Goal: Information Seeking & Learning: Learn about a topic

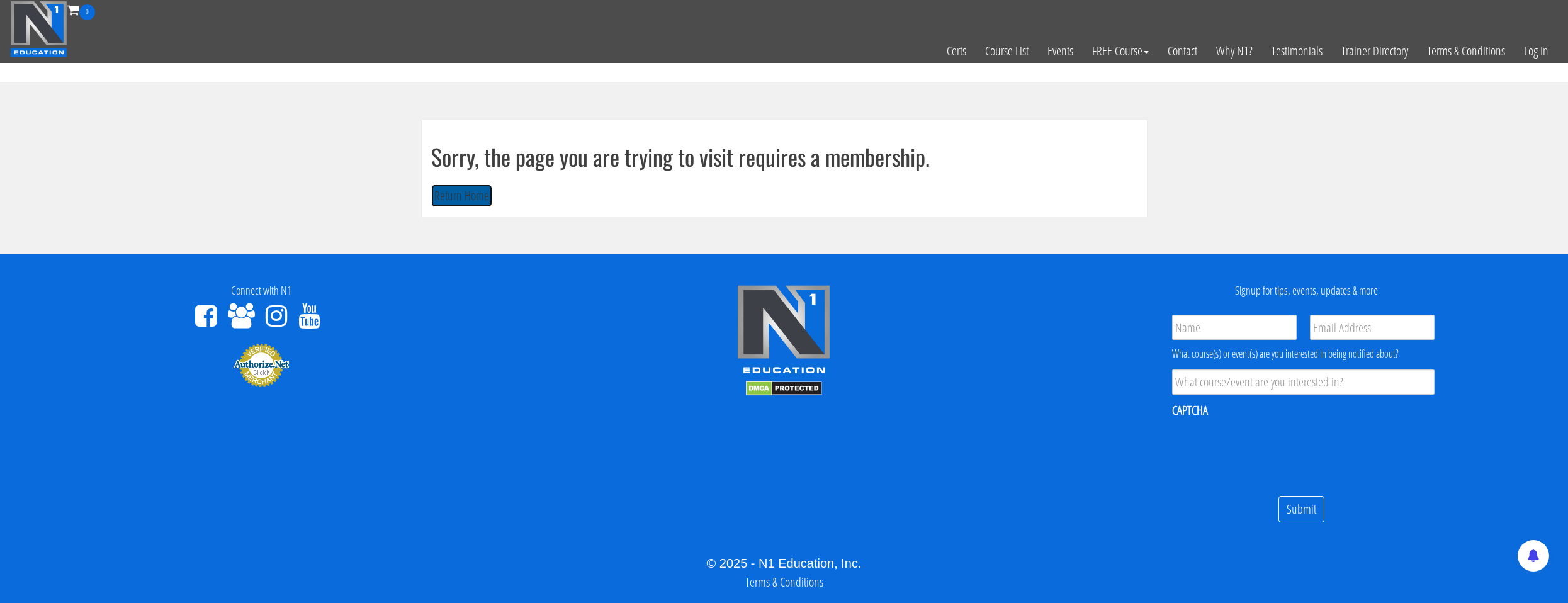
click at [466, 203] on button "Return Home" at bounding box center [462, 196] width 61 height 23
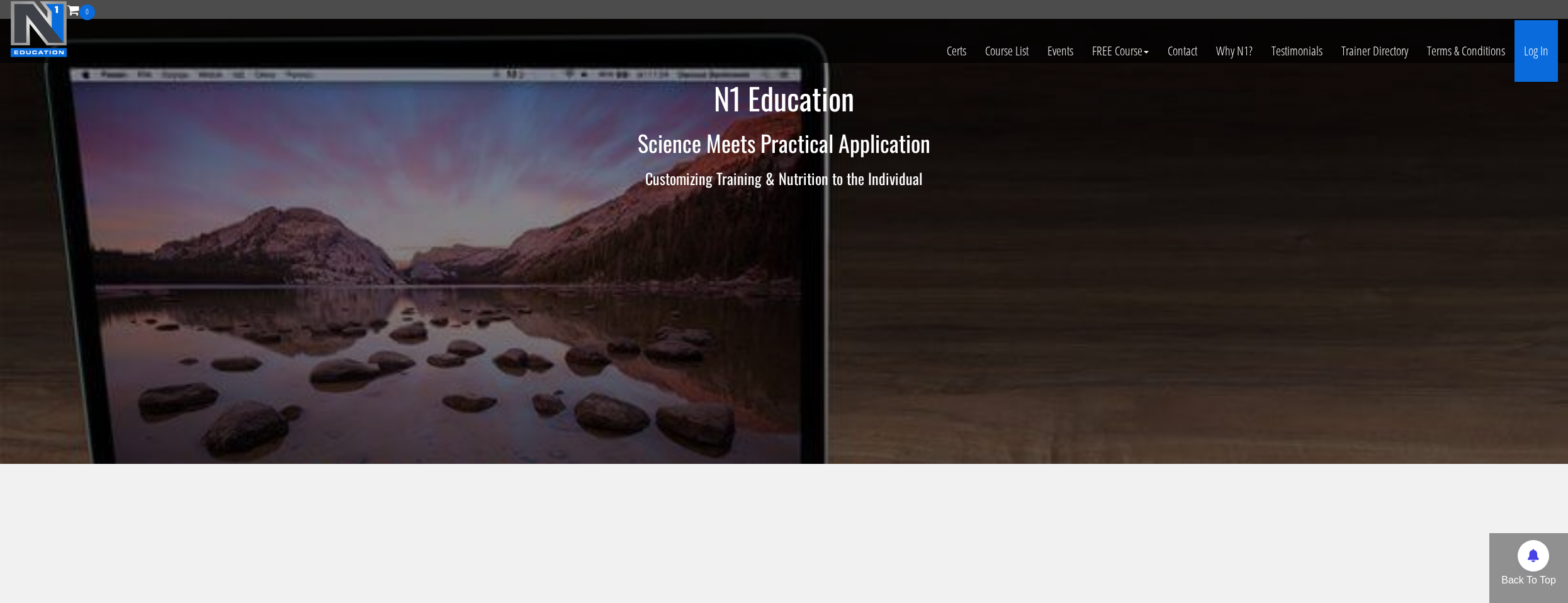
click at [1536, 59] on link "Log In" at bounding box center [1536, 51] width 43 height 62
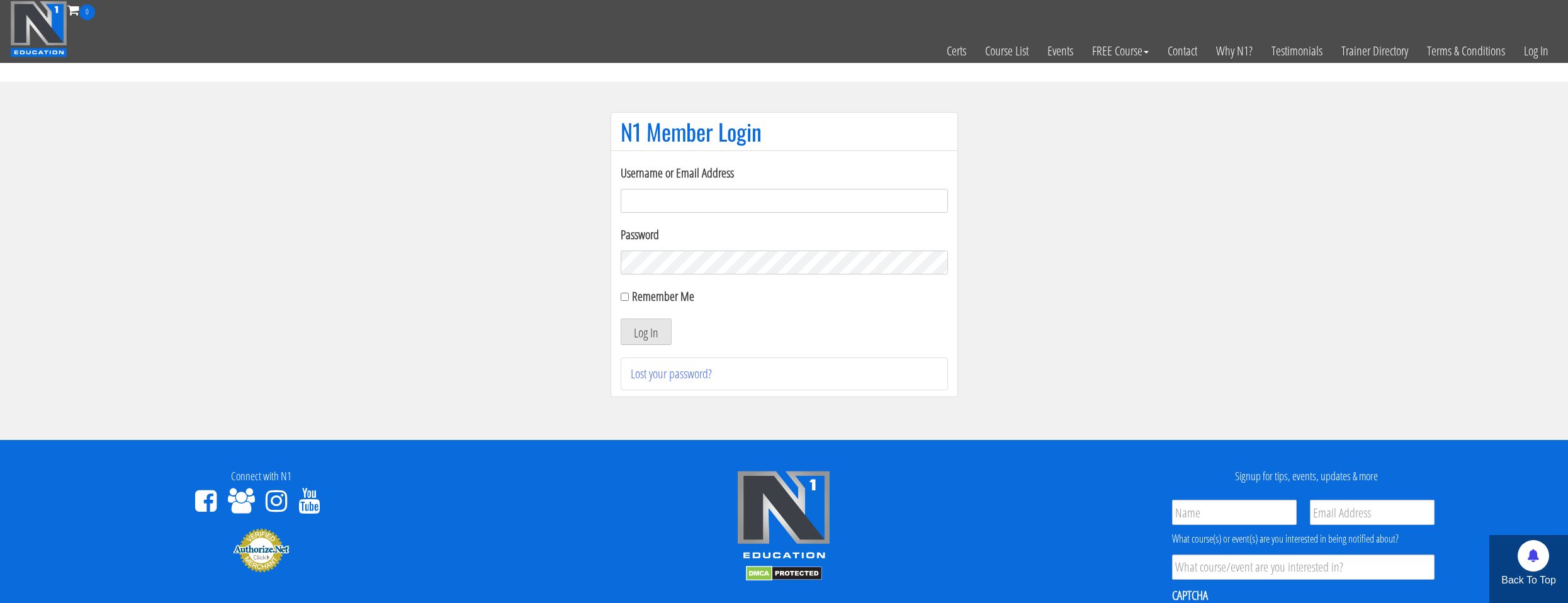
click at [659, 200] on input "Username or Email Address" at bounding box center [784, 201] width 327 height 24
type input "natejb344@hotmail.com"
click at [680, 295] on label "Remember Me" at bounding box center [663, 296] width 63 height 17
click at [629, 295] on input "Remember Me" at bounding box center [625, 296] width 8 height 8
checkbox input "true"
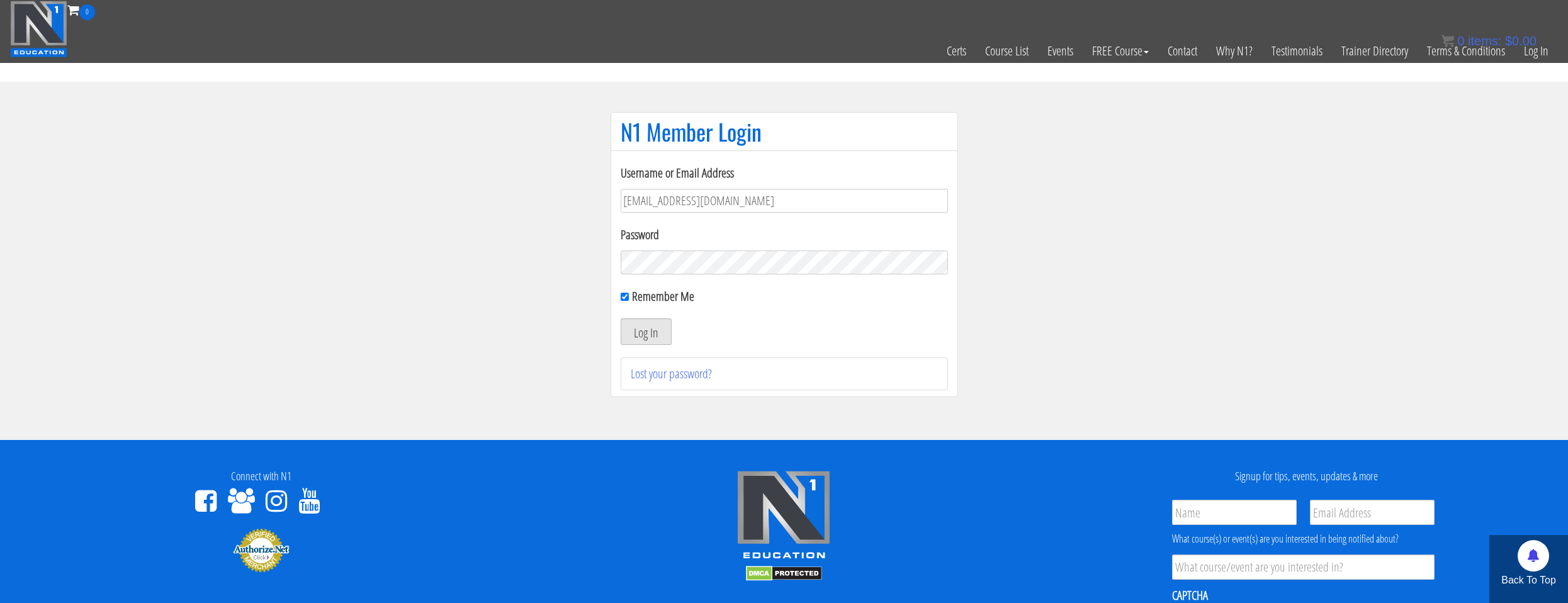
click at [651, 332] on button "Log In" at bounding box center [646, 331] width 51 height 26
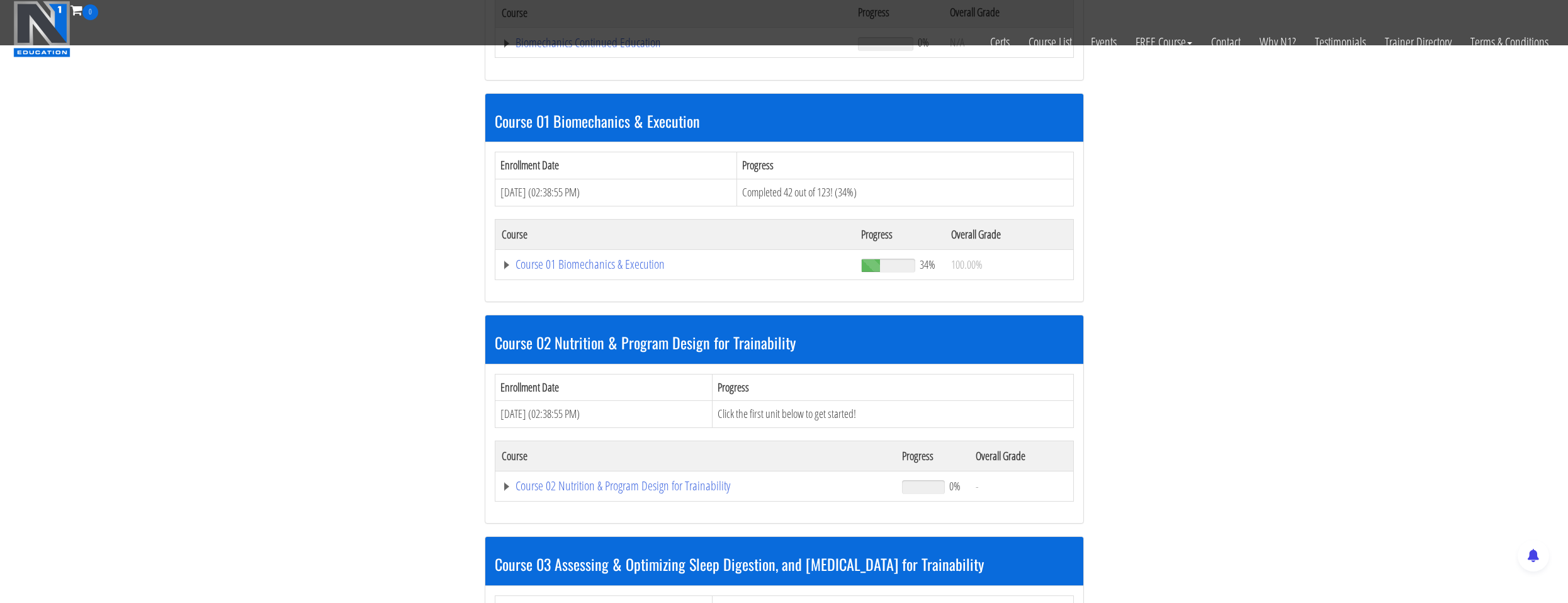
scroll to position [377, 0]
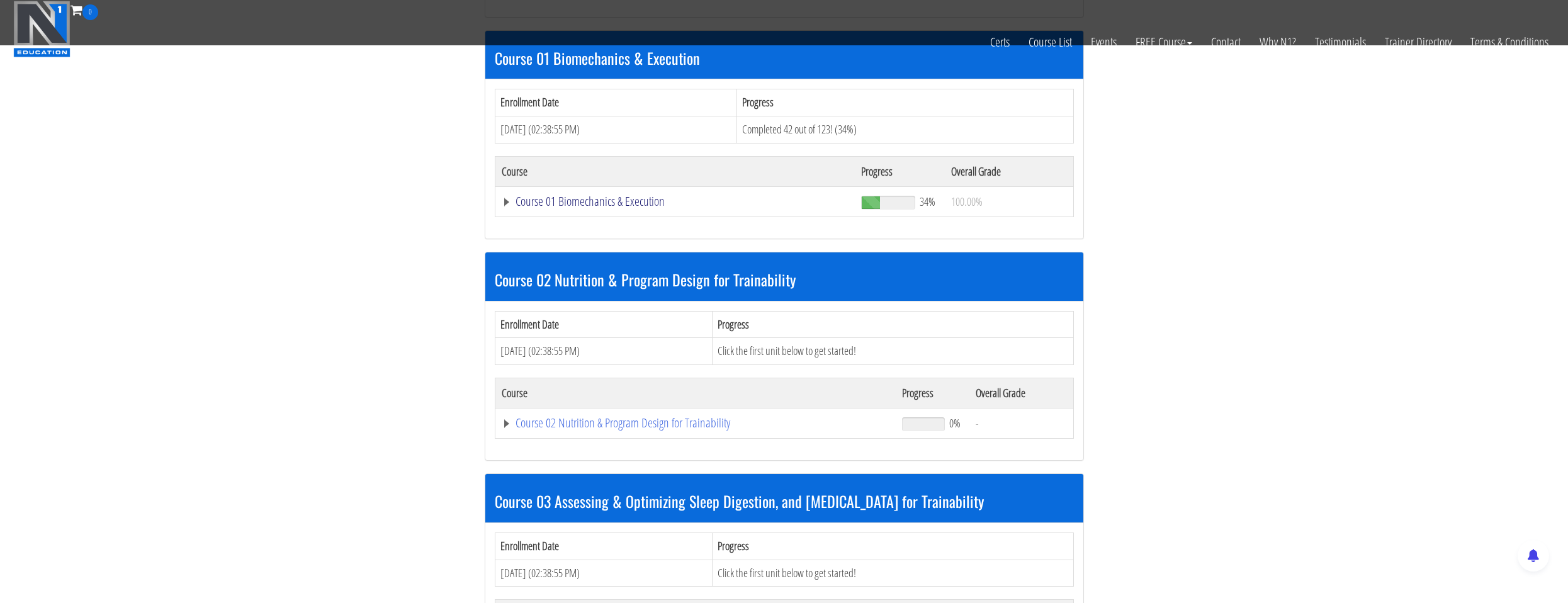
click at [593, 207] on link "Course 01 Biomechanics & Execution" at bounding box center [676, 201] width 348 height 13
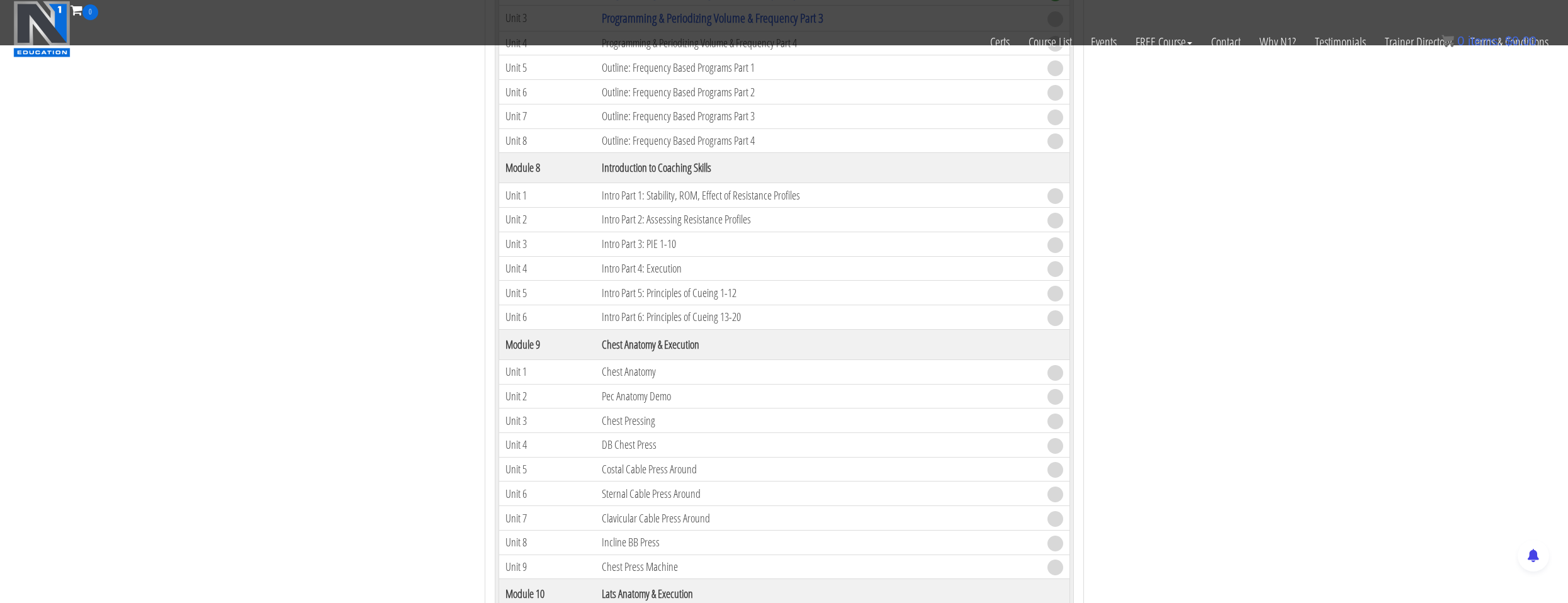
scroll to position [1698, 0]
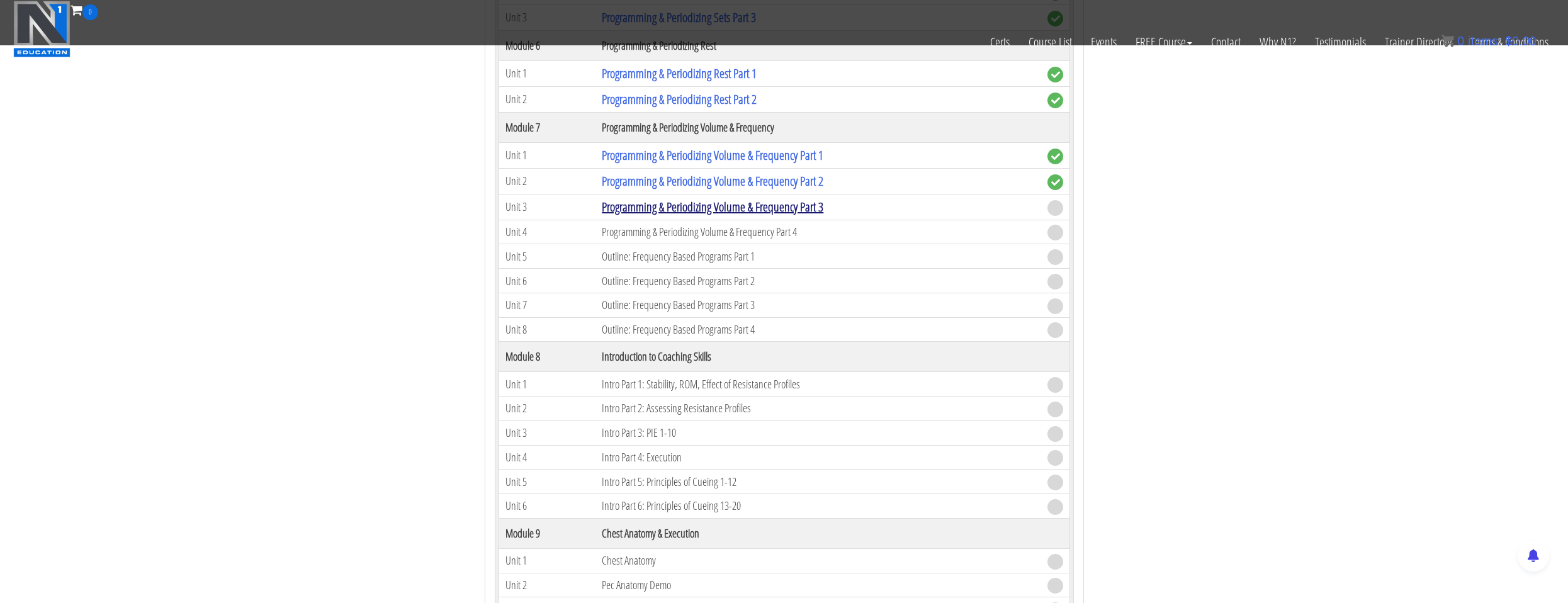
click at [798, 208] on link "Programming & Periodizing Volume & Frequency Part 3" at bounding box center [713, 206] width 222 height 17
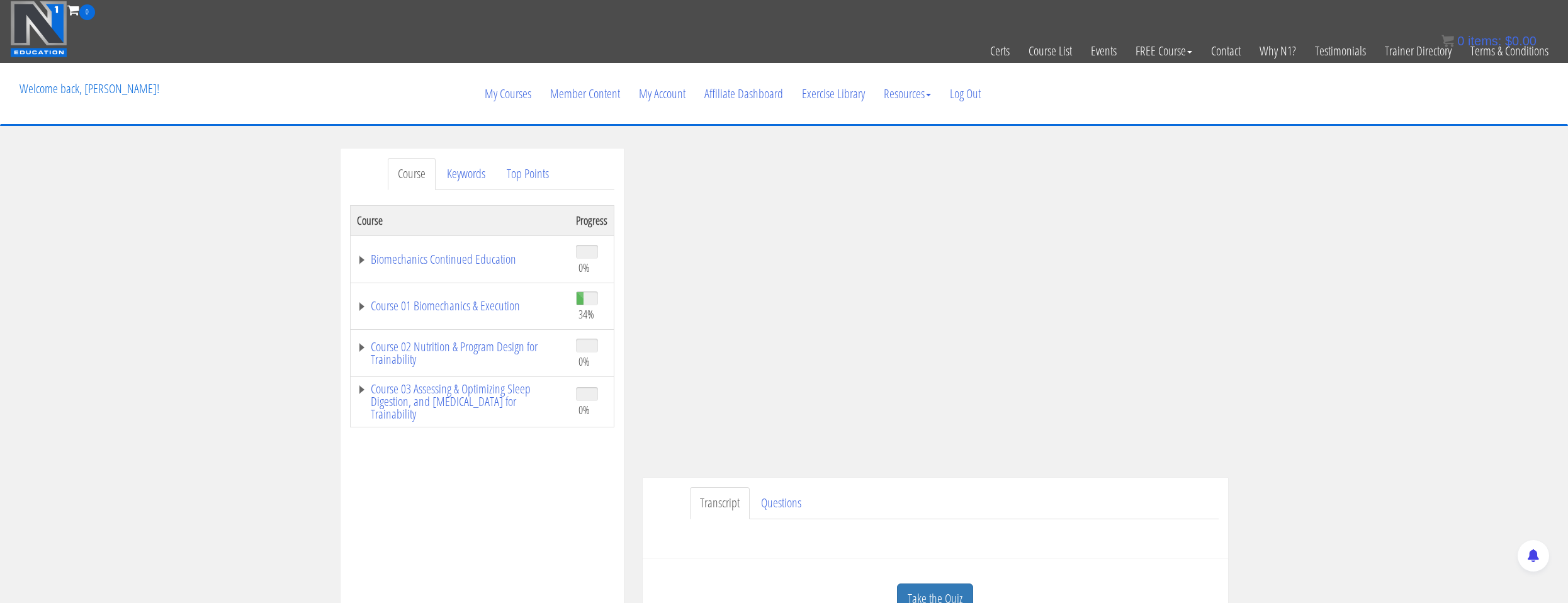
scroll to position [63, 0]
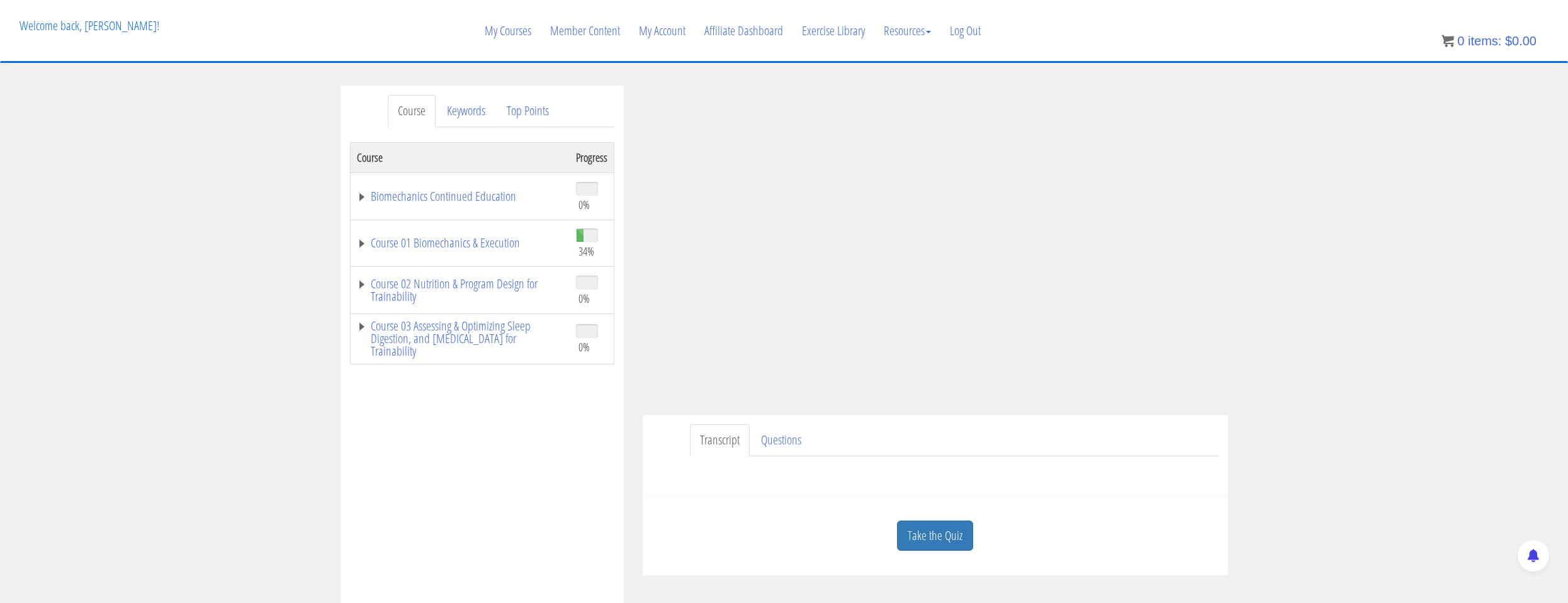
click at [912, 549] on link "Take the Quiz" at bounding box center [935, 535] width 76 height 31
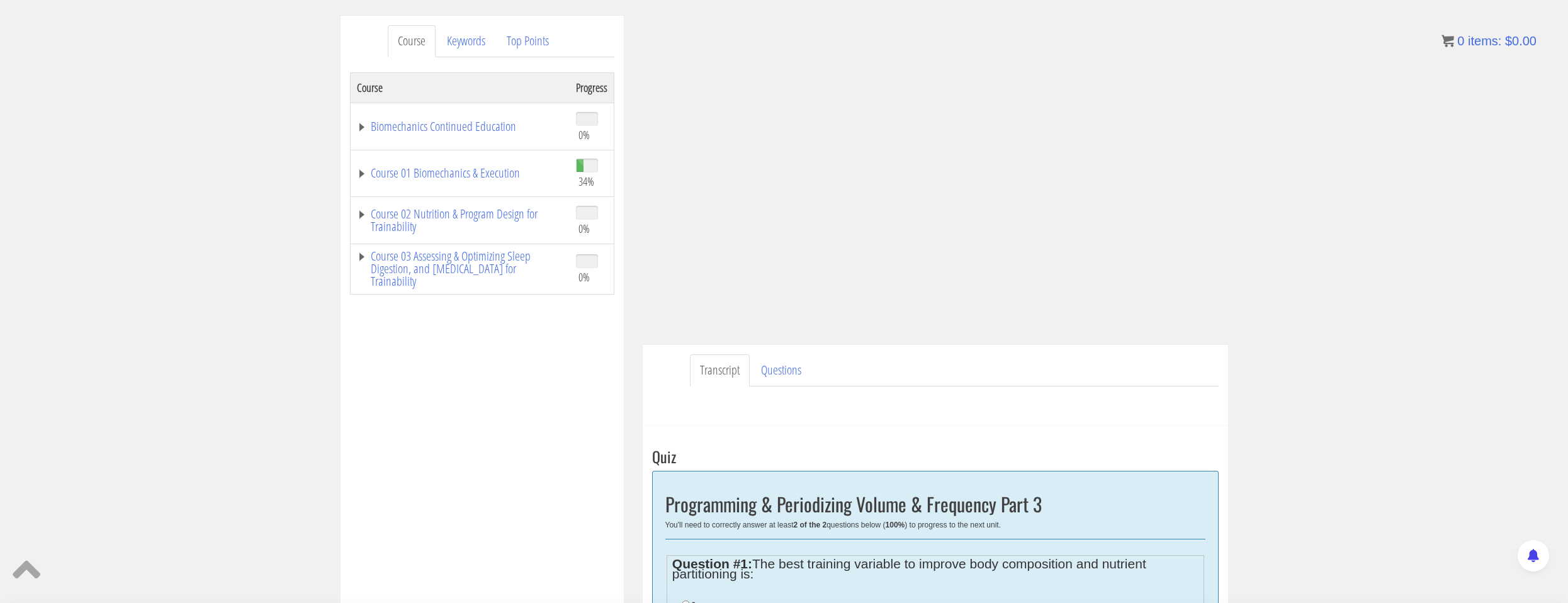
scroll to position [80, 0]
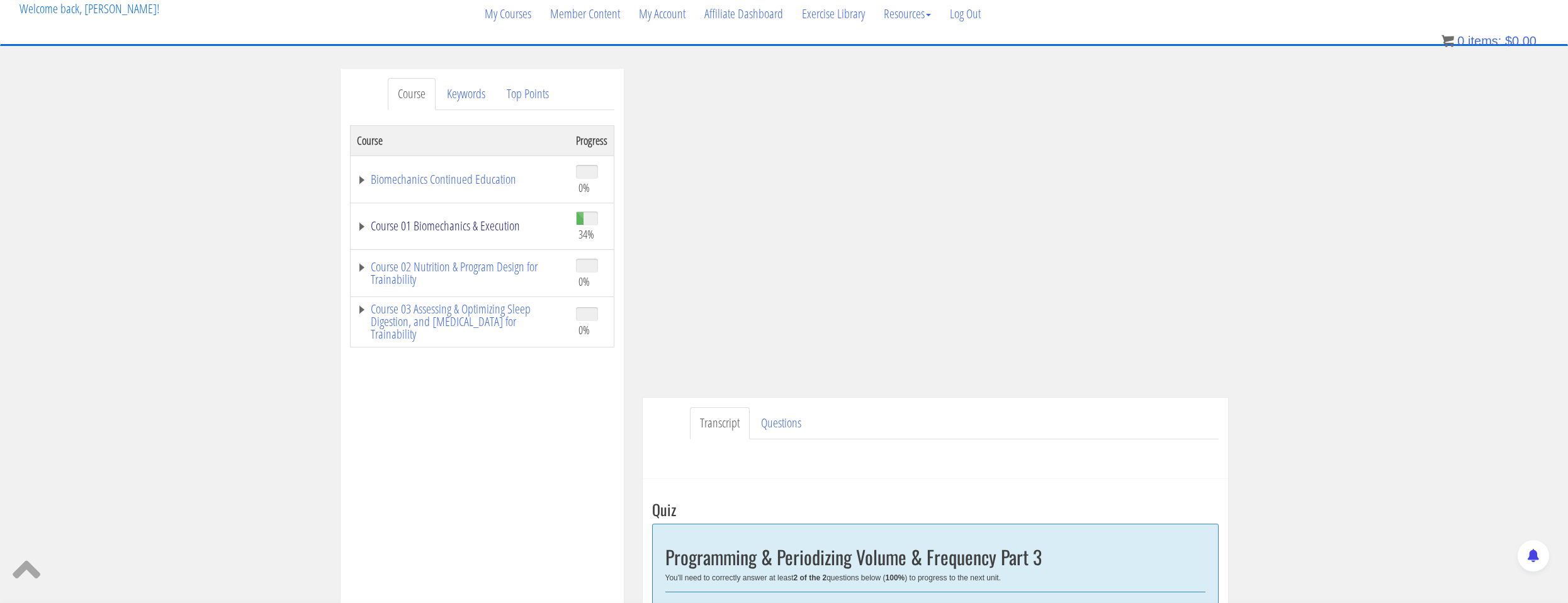
click at [497, 220] on link "Course 01 Biomechanics & Execution" at bounding box center [461, 226] width 207 height 13
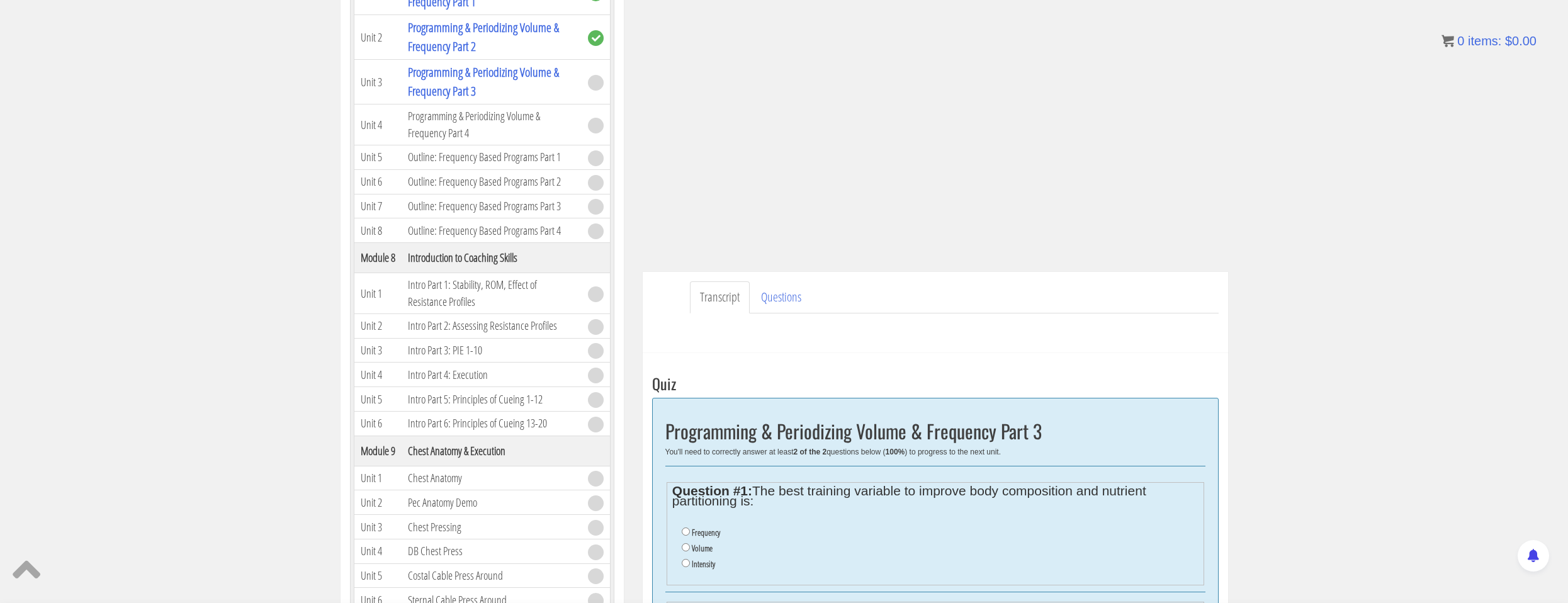
scroll to position [268, 0]
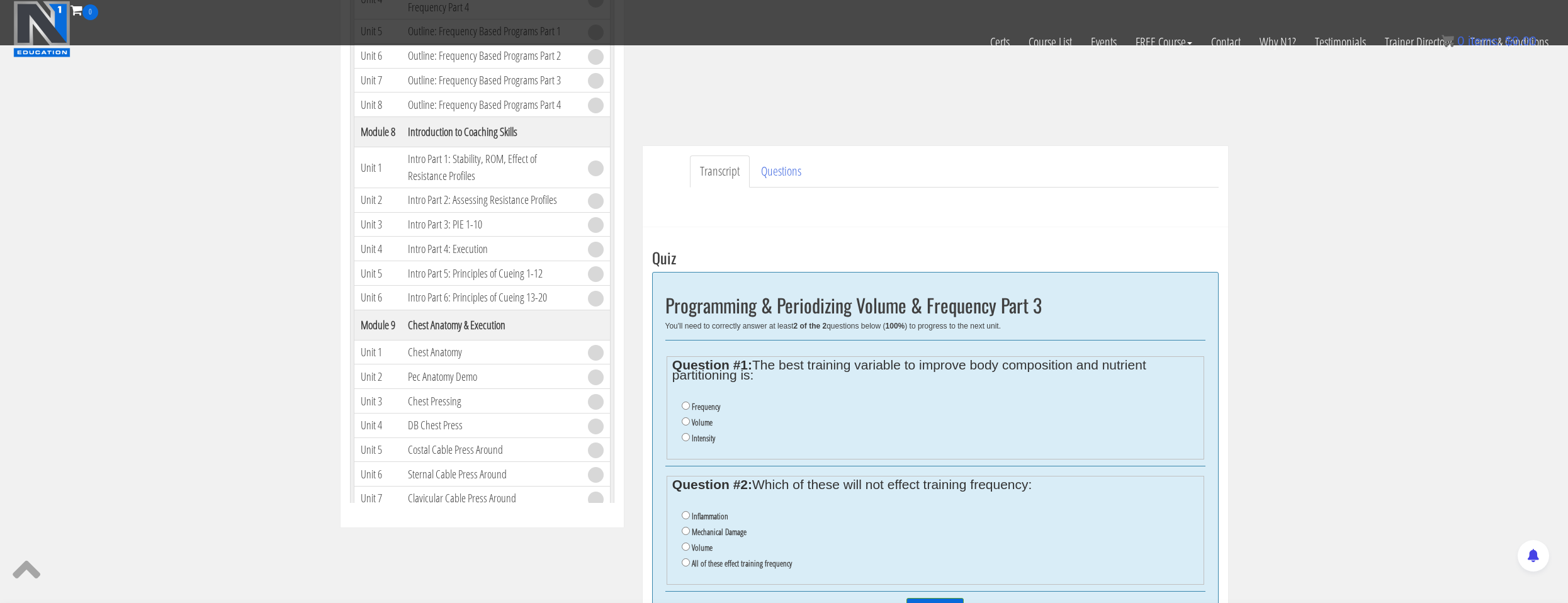
click at [713, 409] on label "Frequency" at bounding box center [706, 406] width 28 height 10
click at [690, 409] on input "Frequency" at bounding box center [686, 405] width 8 height 8
radio input "true"
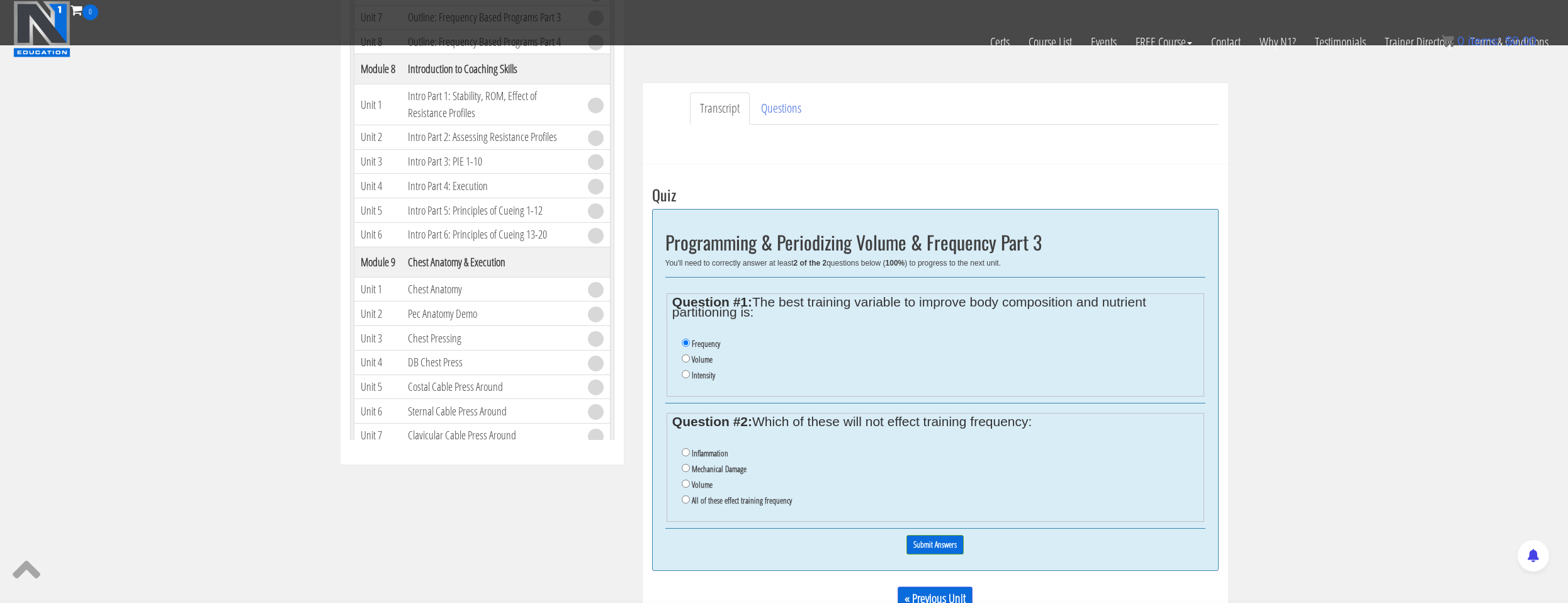
click at [700, 485] on label "Volume" at bounding box center [703, 484] width 21 height 10
click at [690, 485] on input "Volume" at bounding box center [686, 483] width 8 height 8
radio input "true"
click at [950, 537] on input "Submit Answers" at bounding box center [935, 544] width 57 height 19
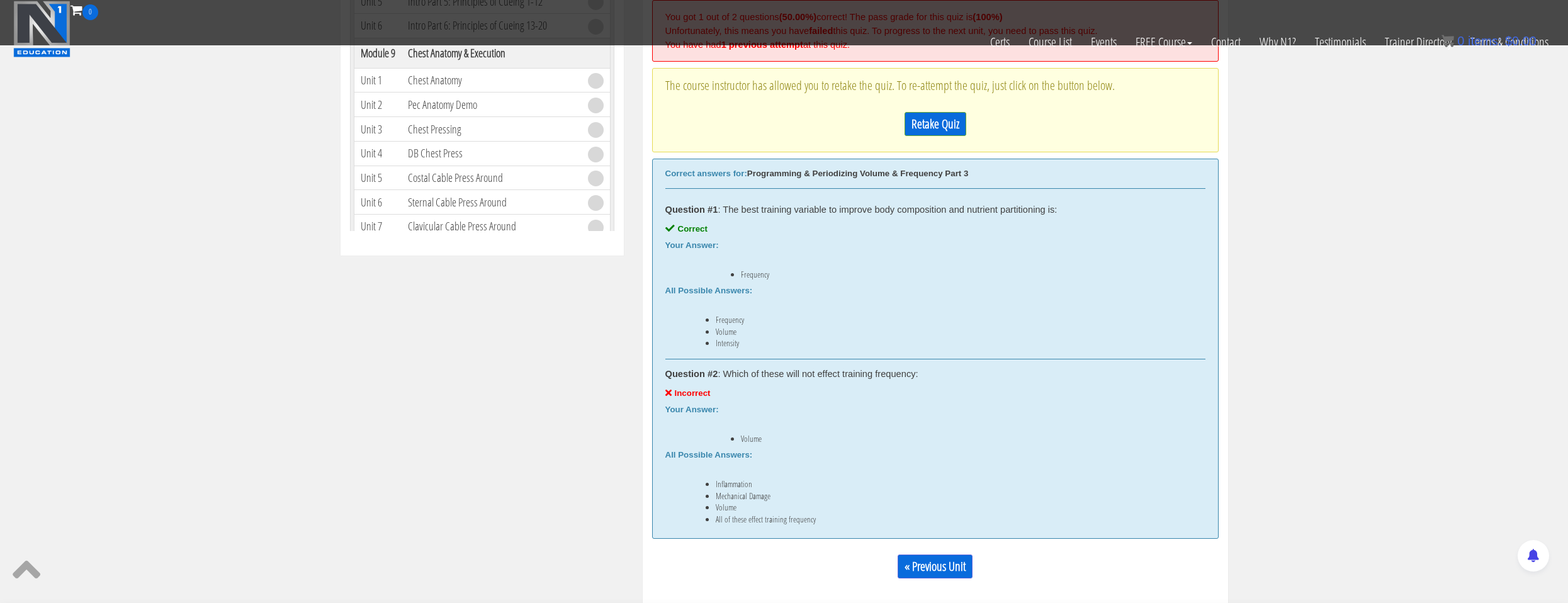
scroll to position [415, 0]
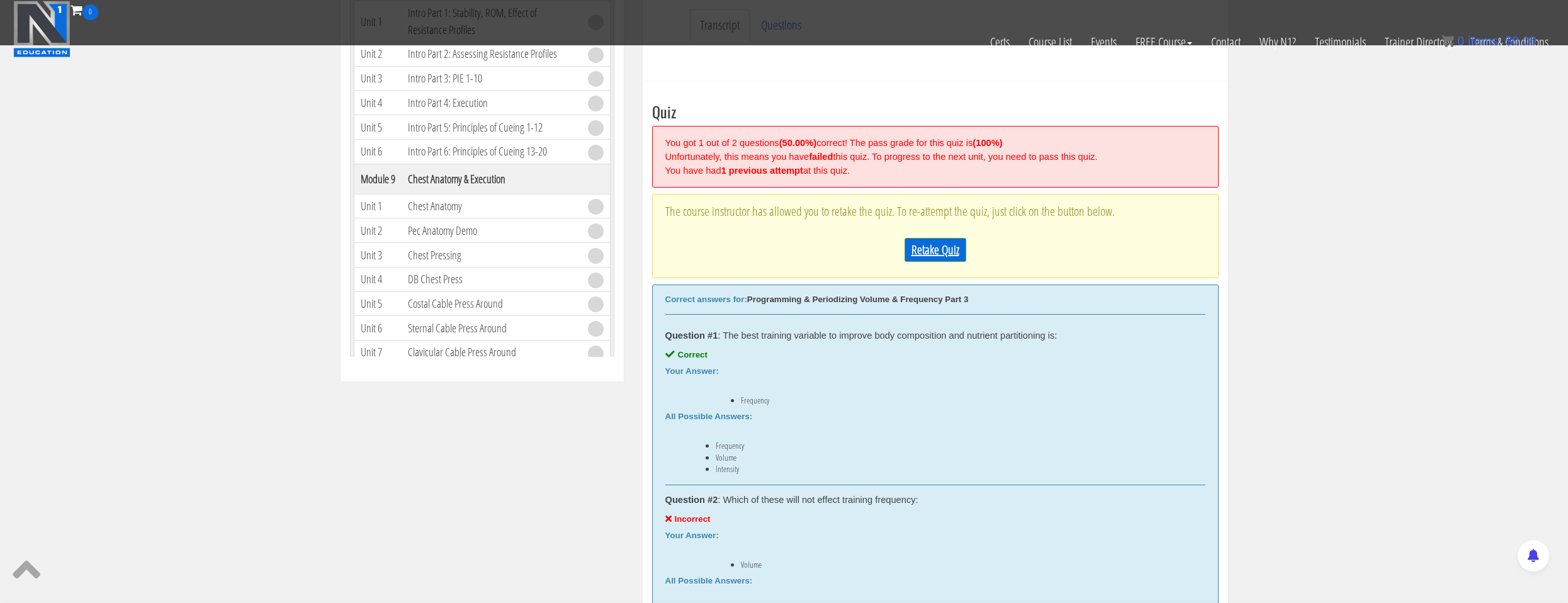
click at [933, 251] on link "Retake Quiz" at bounding box center [936, 249] width 62 height 24
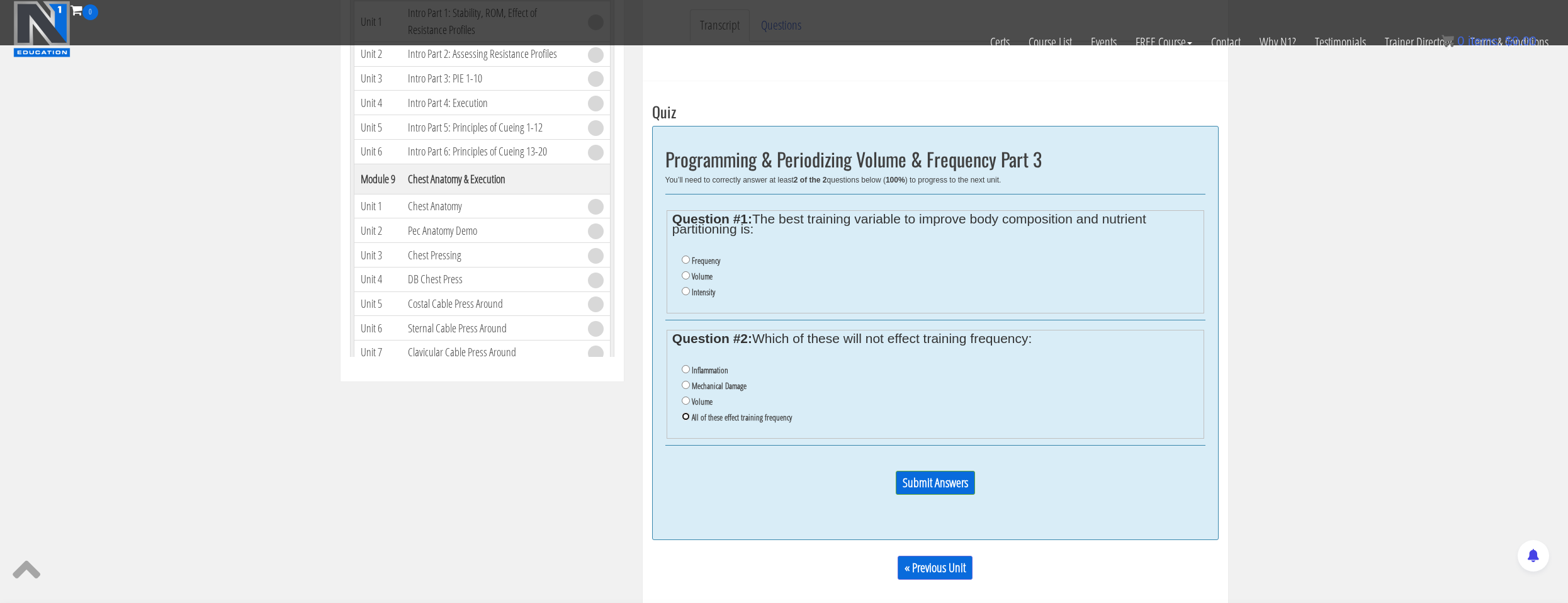
drag, startPoint x: 686, startPoint y: 415, endPoint x: 691, endPoint y: 379, distance: 36.3
click at [688, 415] on input "All of these effect training frequency" at bounding box center [686, 416] width 8 height 8
radio input "true"
click at [705, 256] on label "Frequency" at bounding box center [706, 260] width 28 height 10
click at [690, 256] on input "Frequency" at bounding box center [686, 260] width 8 height 8
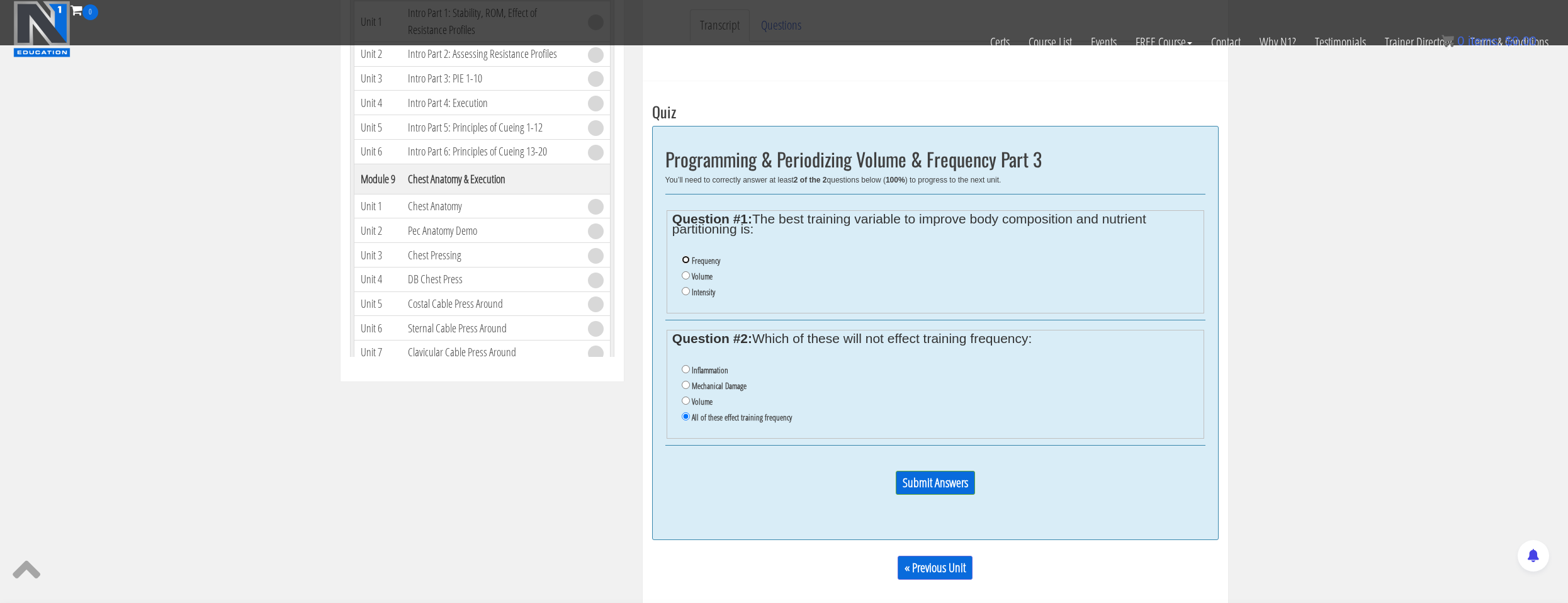
radio input "true"
click at [941, 486] on input "Submit Answers" at bounding box center [936, 482] width 79 height 24
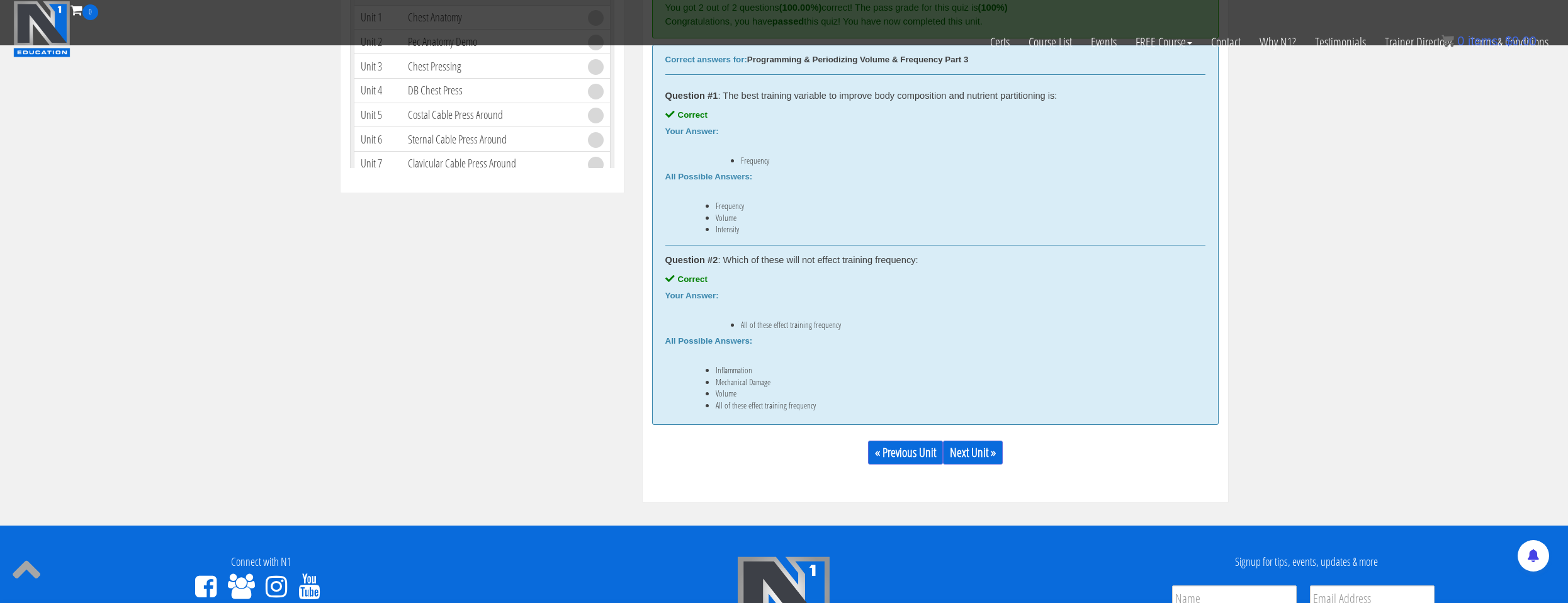
click at [979, 464] on div "« Previous Unit Next Unit »" at bounding box center [936, 452] width 567 height 42
click at [978, 462] on link "Next Unit »" at bounding box center [973, 452] width 60 height 24
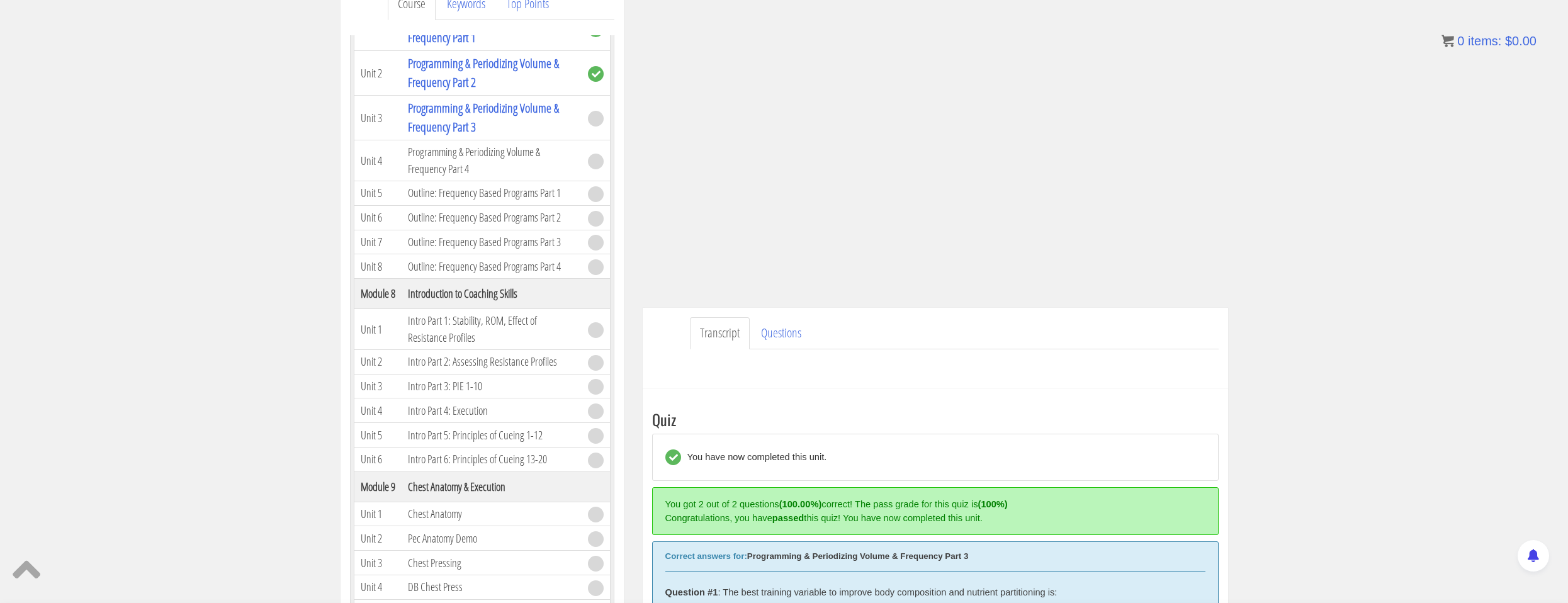
scroll to position [180, 0]
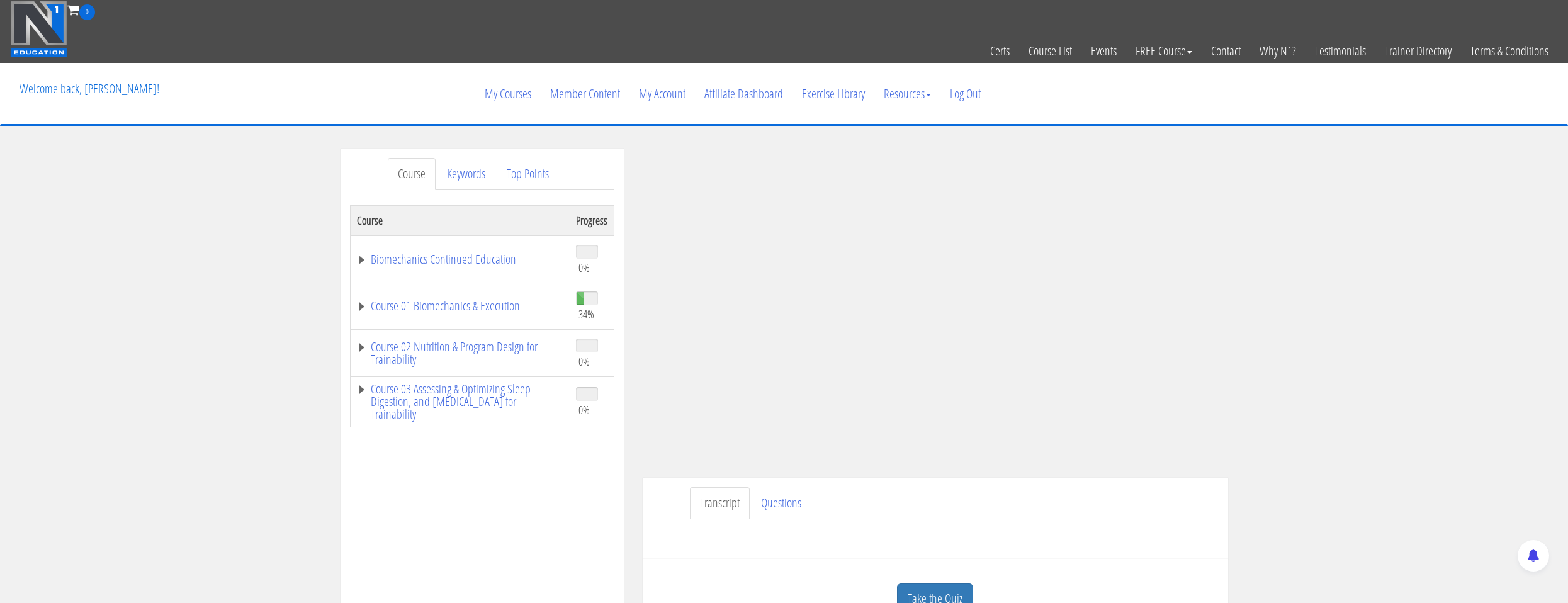
click at [543, 319] on td "Course 01 Biomechanics & Execution" at bounding box center [461, 306] width 220 height 47
click at [529, 312] on link "Course 01 Biomechanics & Execution" at bounding box center [461, 305] width 207 height 13
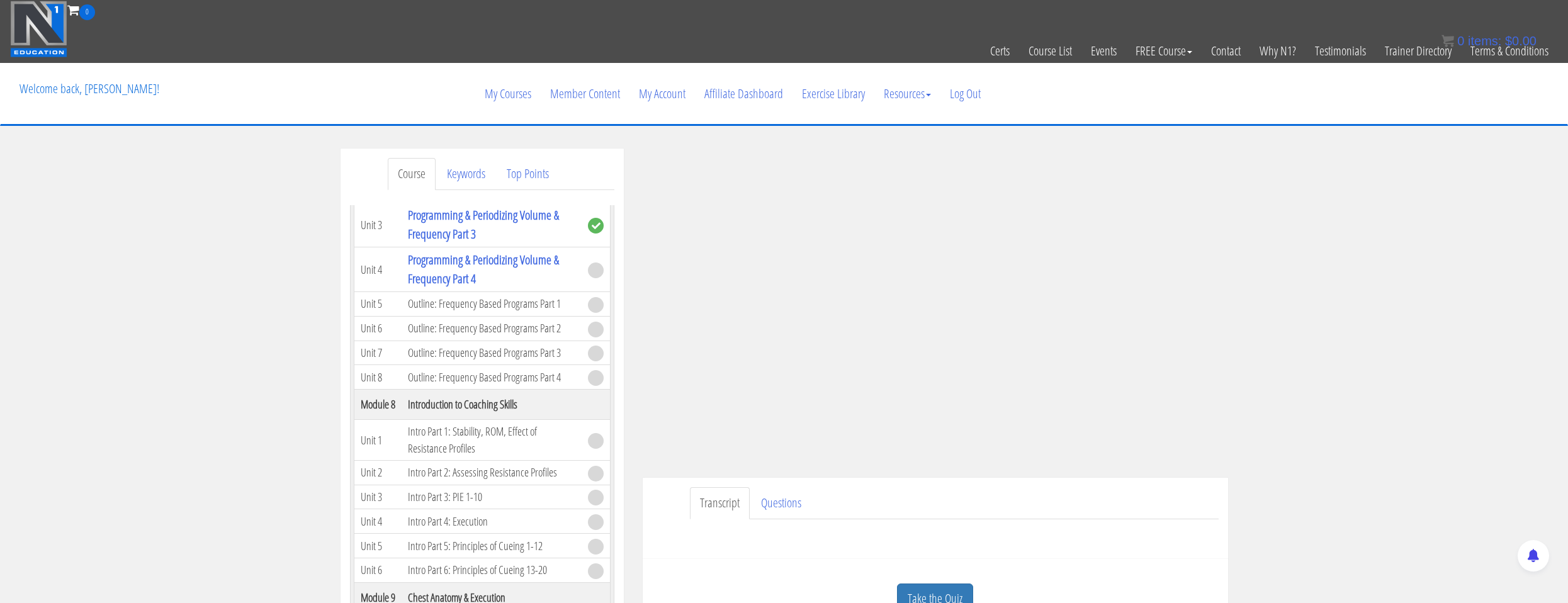
scroll to position [63, 0]
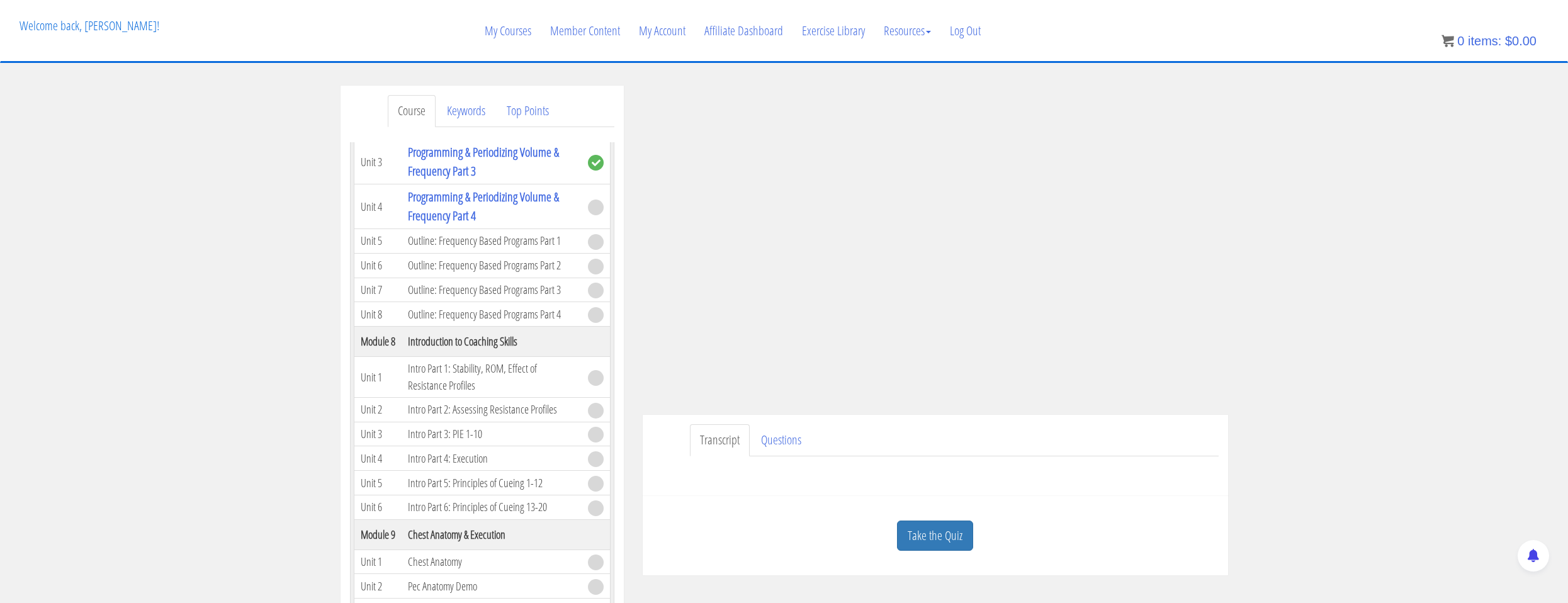
click at [966, 511] on div "Take the Quiz" at bounding box center [936, 535] width 567 height 61
click at [958, 534] on link "Take the Quiz" at bounding box center [935, 535] width 76 height 31
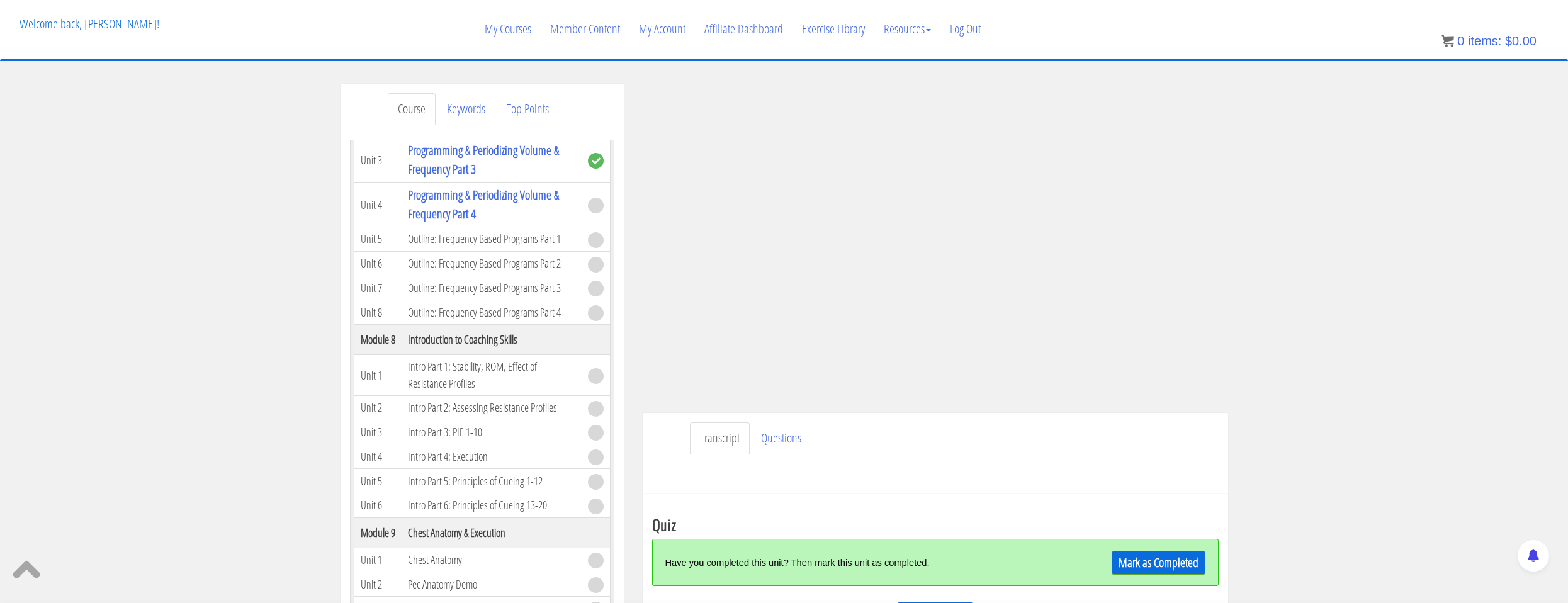
scroll to position [254, 0]
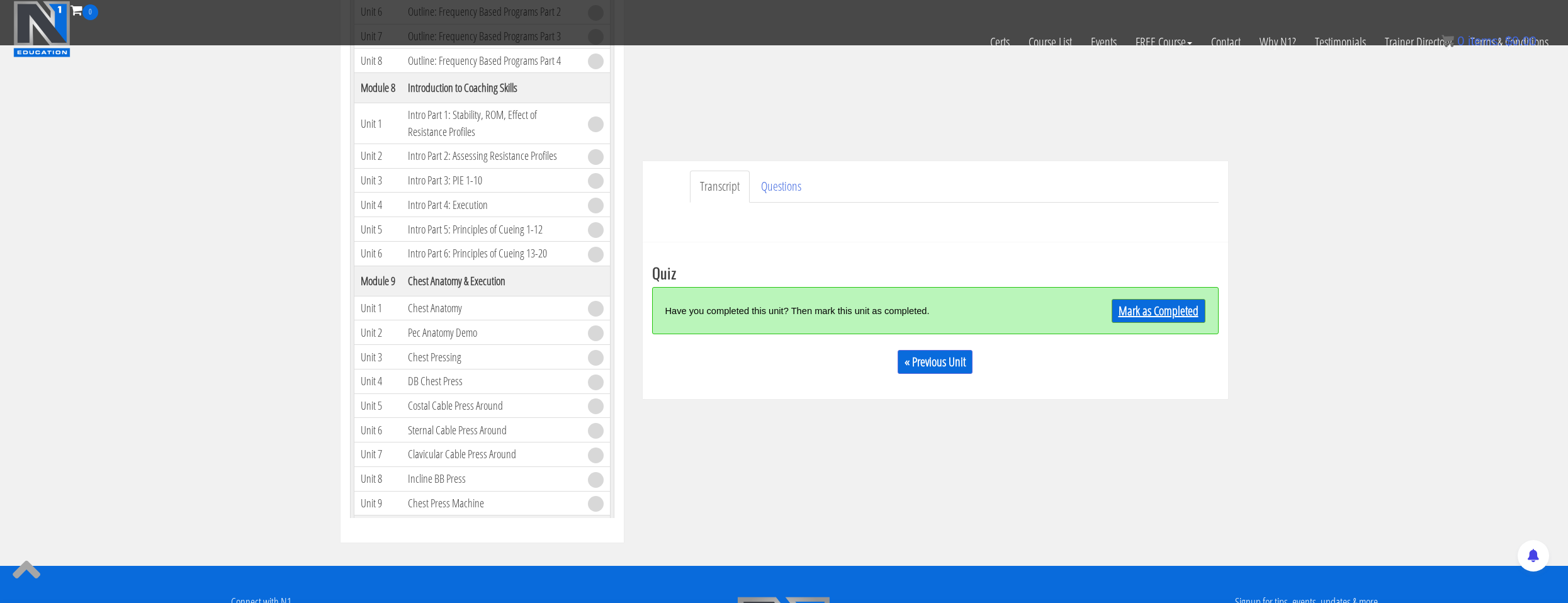
click at [1157, 307] on link "Mark as Completed" at bounding box center [1158, 311] width 94 height 24
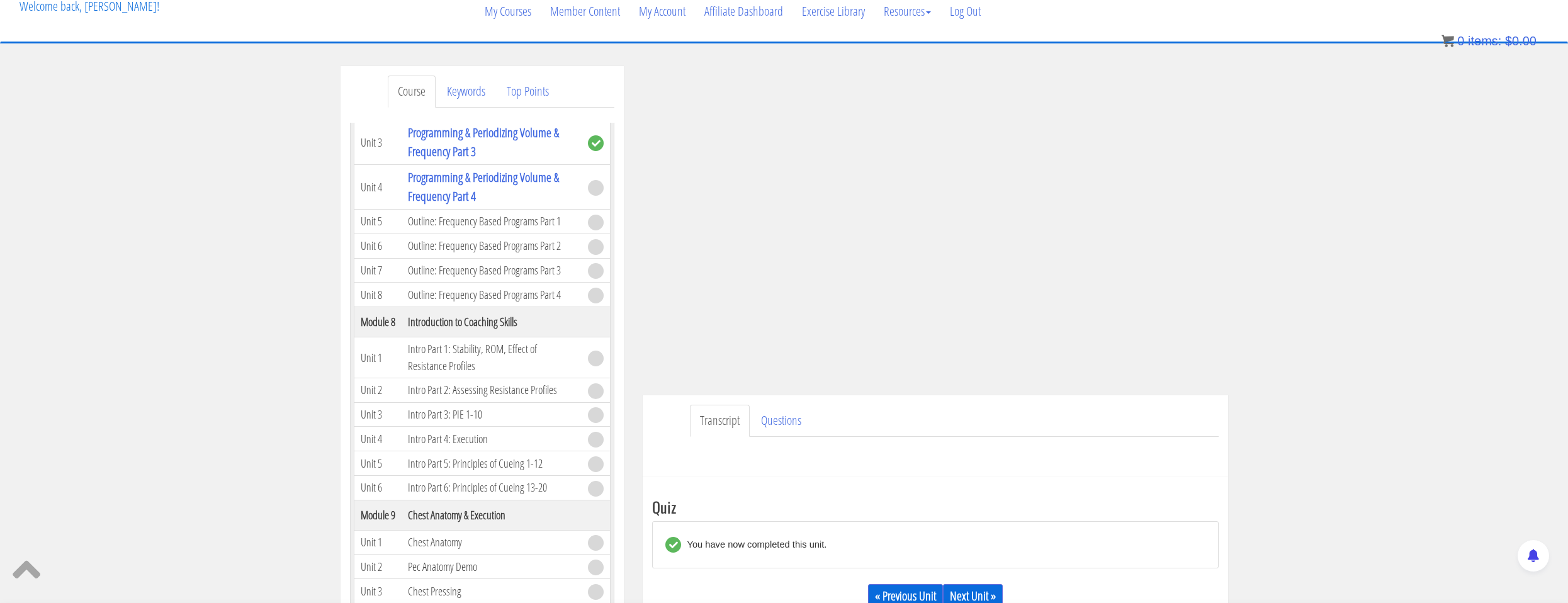
scroll to position [208, 0]
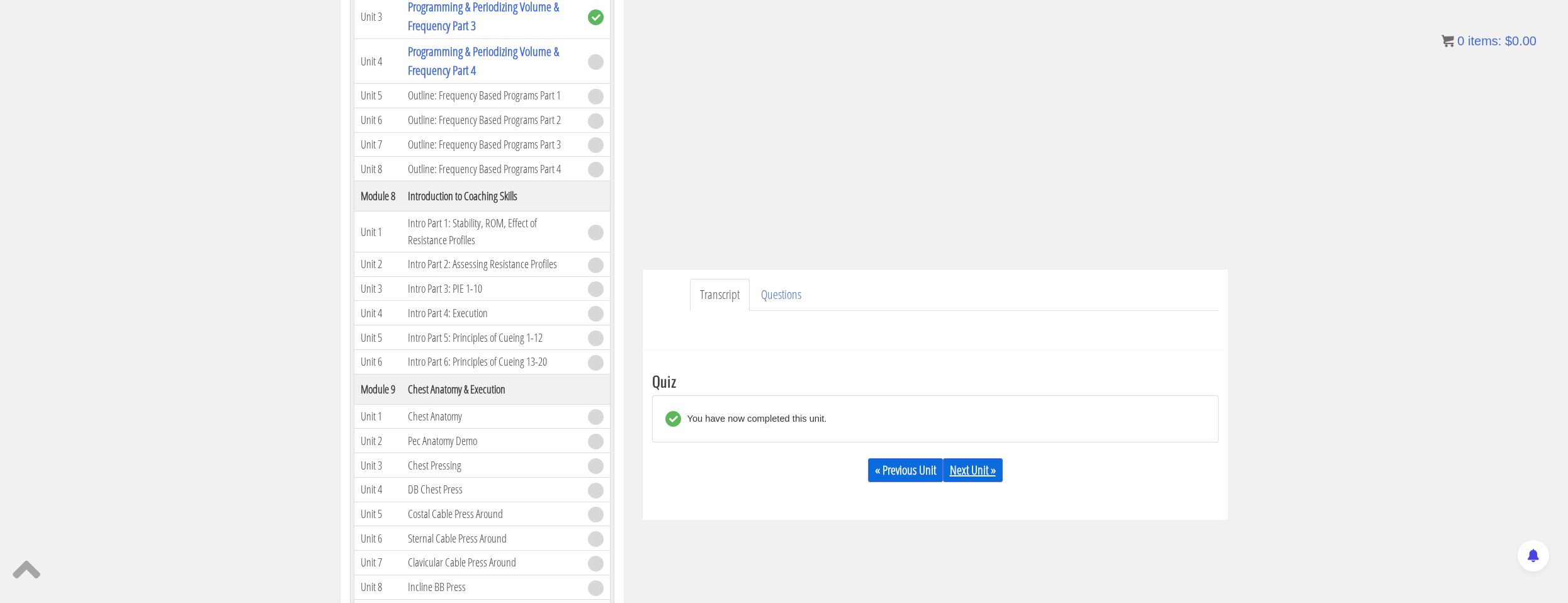
click at [986, 471] on link "Next Unit »" at bounding box center [973, 470] width 60 height 24
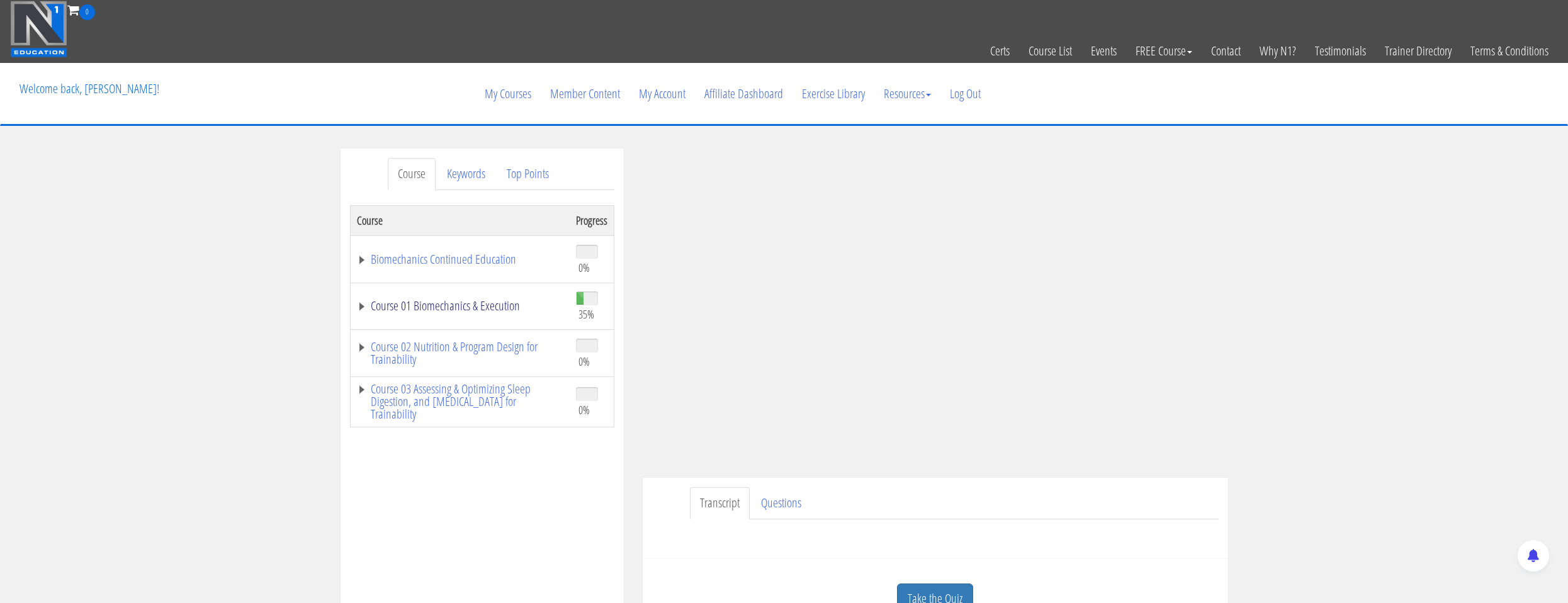
click at [492, 299] on link "Course 01 Biomechanics & Execution" at bounding box center [461, 305] width 207 height 13
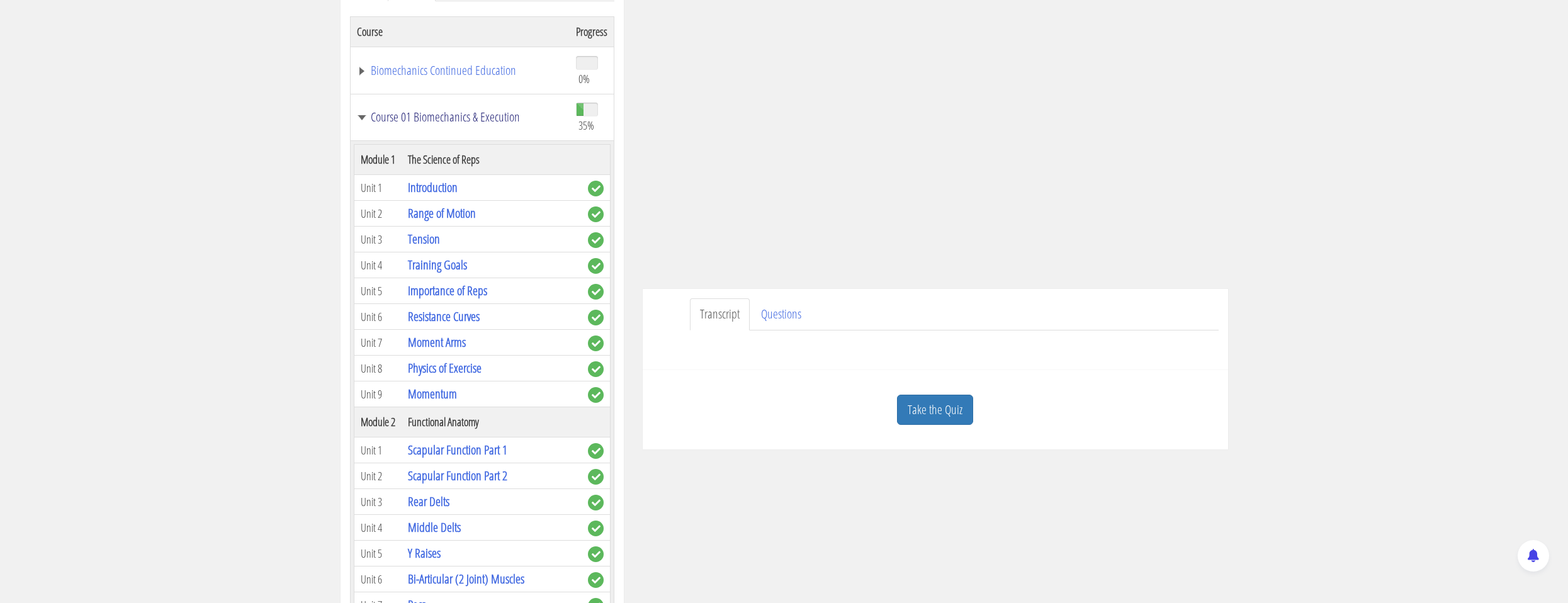
scroll to position [252, 0]
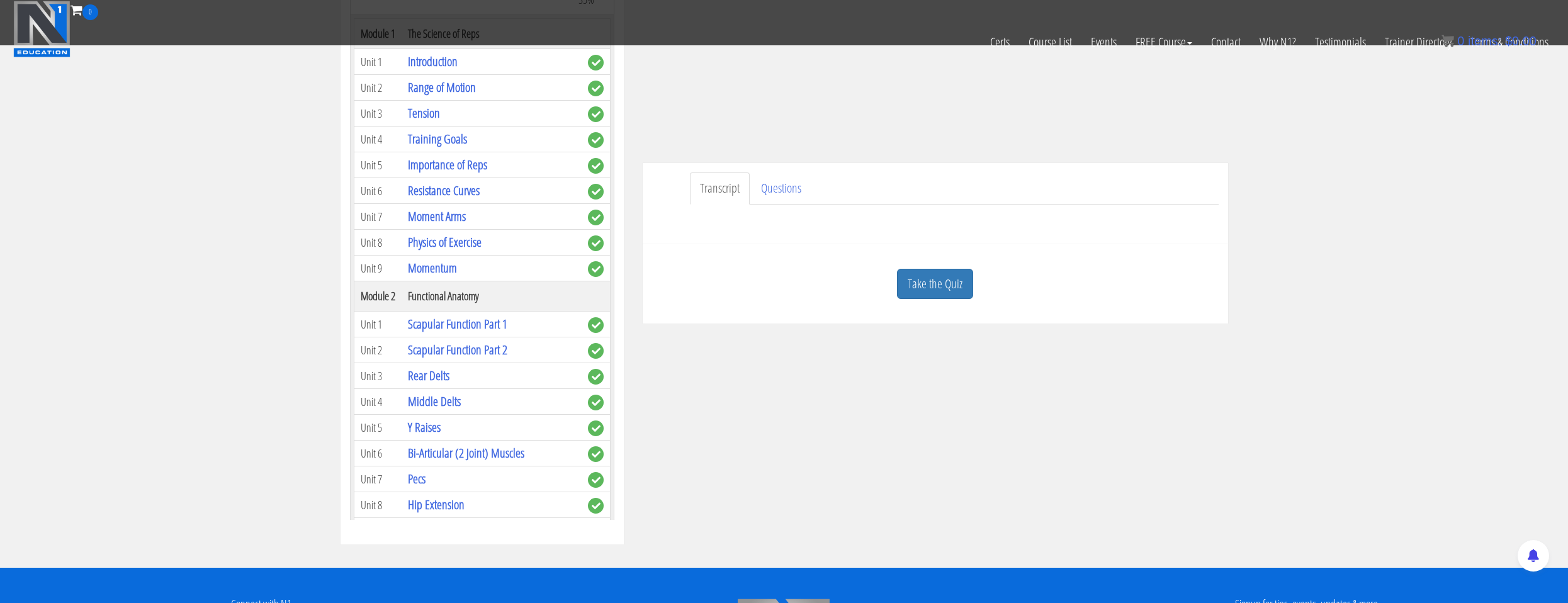
click at [913, 305] on div "Take the Quiz" at bounding box center [936, 284] width 567 height 61
click at [914, 295] on link "Take the Quiz" at bounding box center [935, 284] width 76 height 31
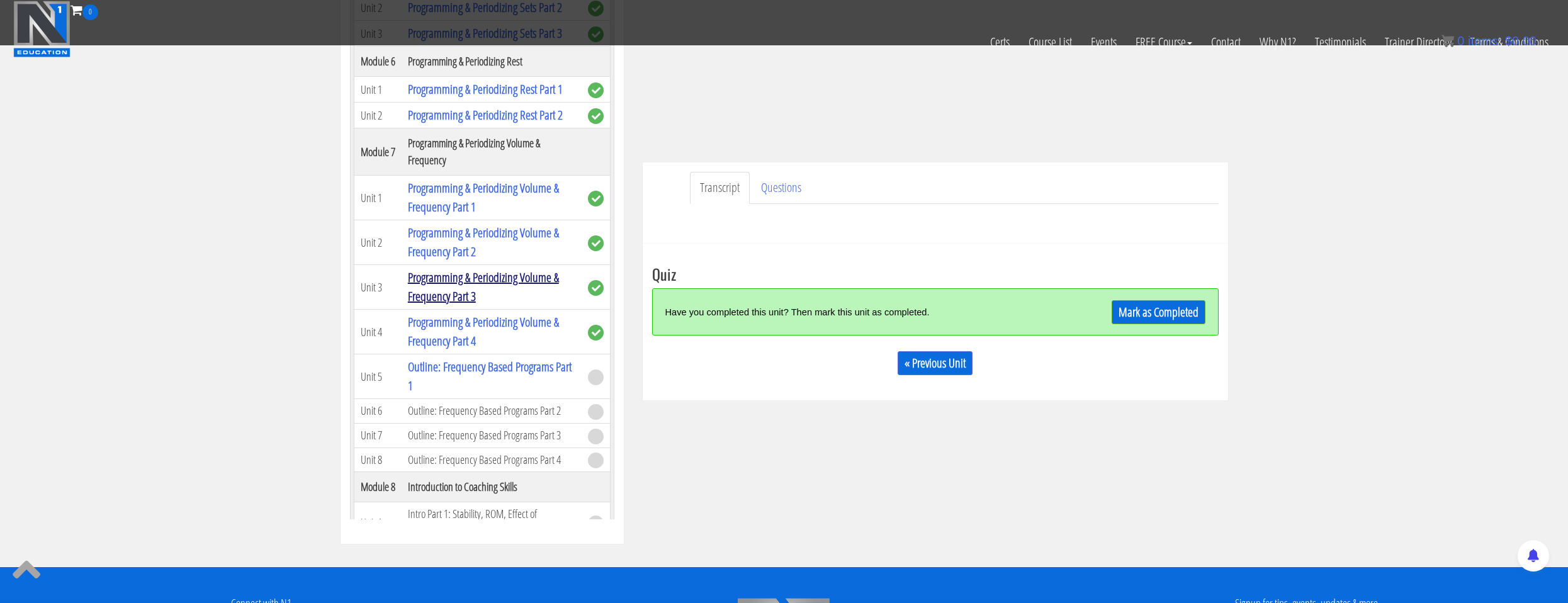
scroll to position [1321, 0]
